Goal: Find specific page/section: Find specific page/section

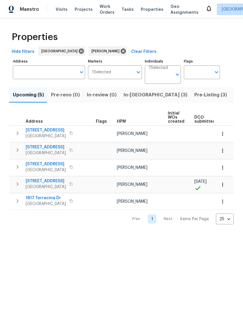
click at [195, 95] on span "Pre-Listing (3)" at bounding box center [211, 95] width 33 height 8
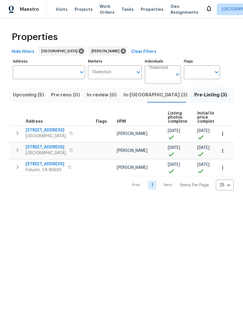
click at [26, 134] on span "Elk Grove, CA 95758" at bounding box center [46, 136] width 40 height 6
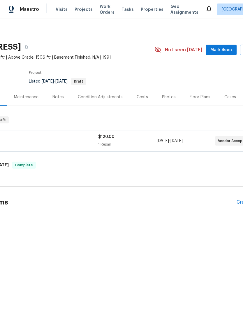
scroll to position [0, 57]
click at [140, 98] on div "Costs" at bounding box center [142, 97] width 11 height 6
